Goal: Navigation & Orientation: Find specific page/section

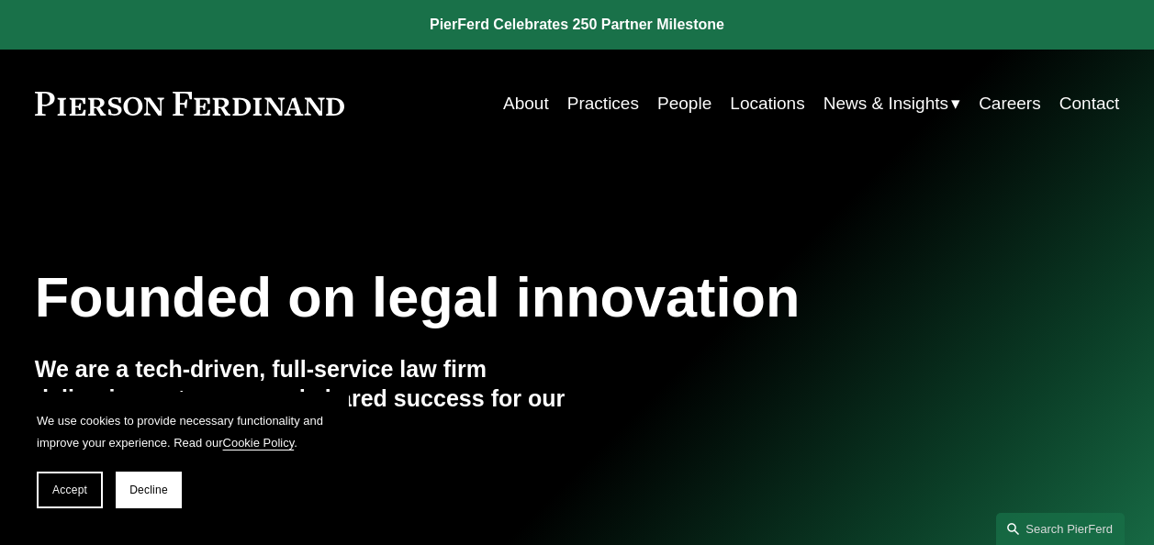
click at [665, 106] on link "People" at bounding box center [684, 103] width 54 height 35
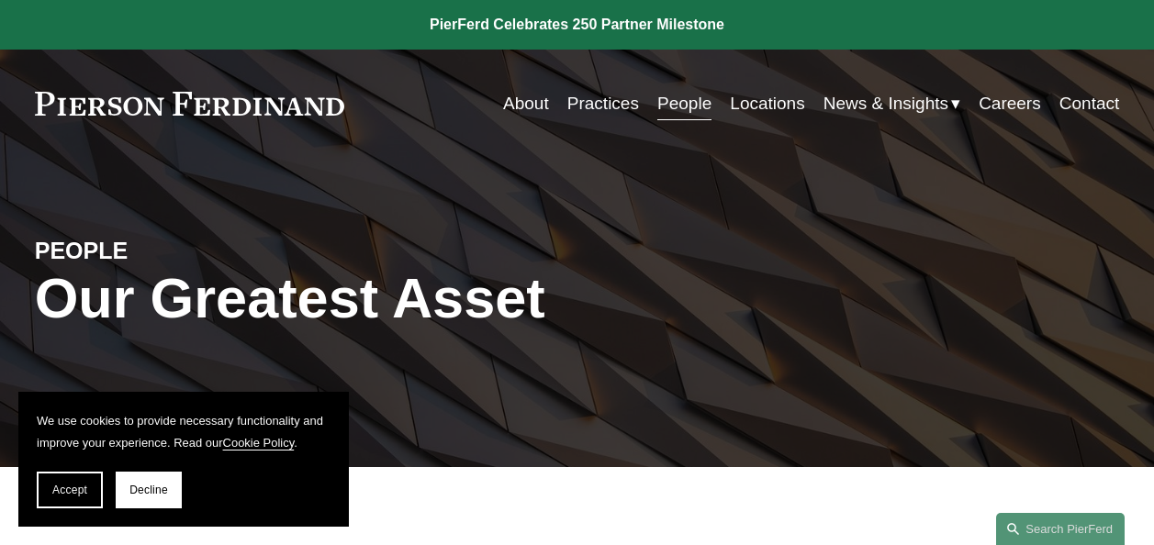
click at [776, 96] on link "Locations" at bounding box center [767, 103] width 74 height 35
